Goal: Task Accomplishment & Management: Manage account settings

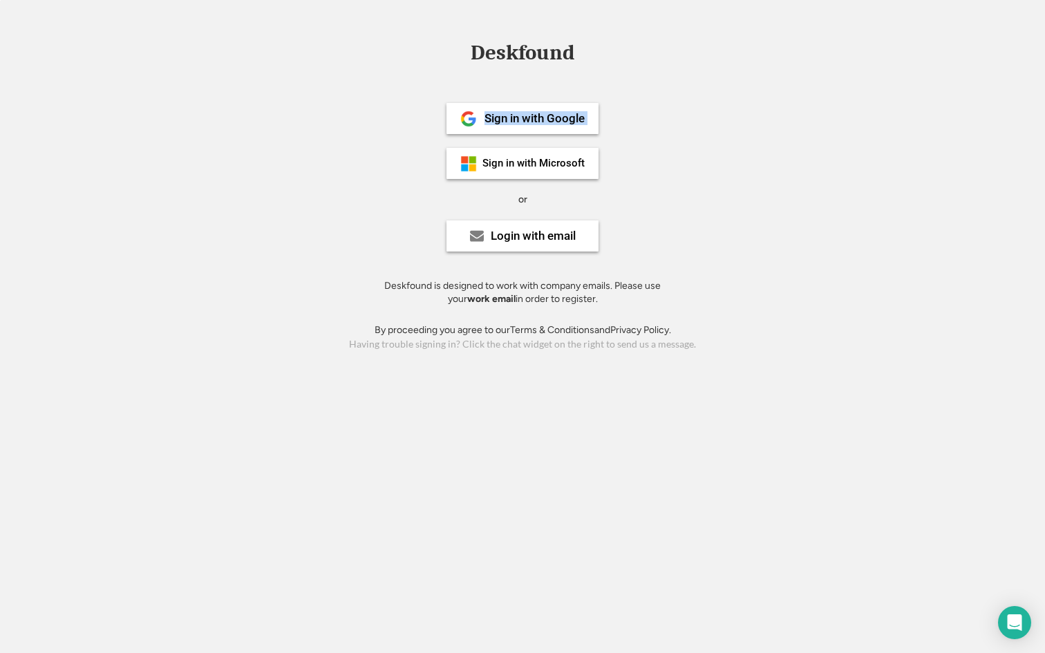
drag, startPoint x: 507, startPoint y: 110, endPoint x: 353, endPoint y: 131, distance: 155.5
click at [353, 131] on div "Deskfound Sign in with Google Sign in with Microsoft or Login with email Deskfo…" at bounding box center [522, 198] width 1045 height 312
click at [554, 131] on div "Sign in with Google" at bounding box center [522, 118] width 152 height 31
click at [546, 166] on div "Sign in with Microsoft" at bounding box center [533, 163] width 102 height 10
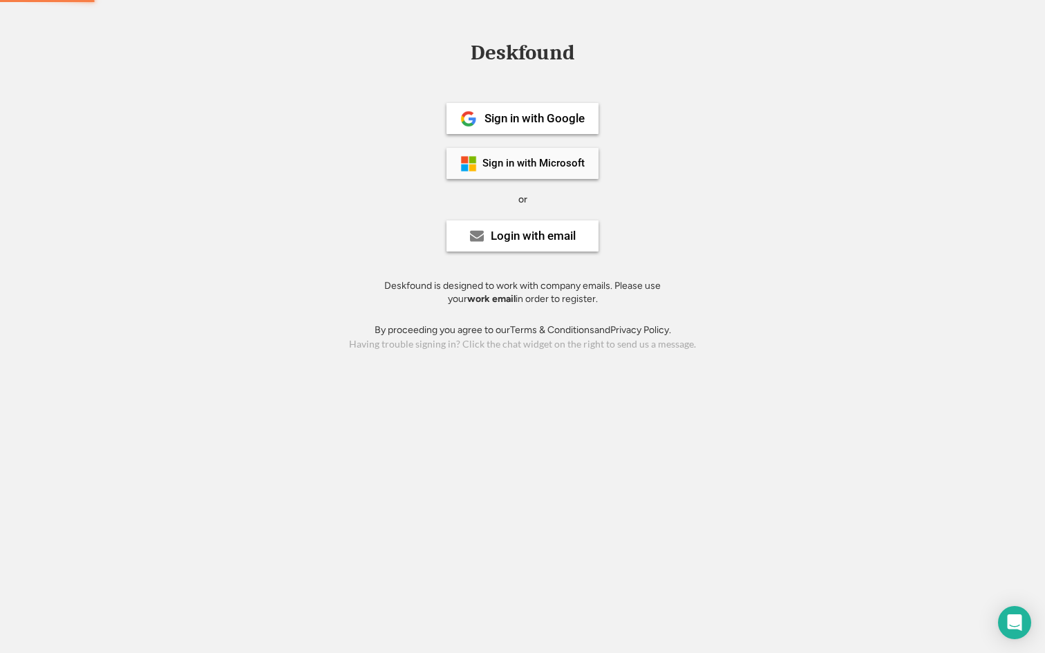
click at [546, 166] on div "Sign in with Microsoft" at bounding box center [533, 163] width 102 height 10
